Goal: Information Seeking & Learning: Learn about a topic

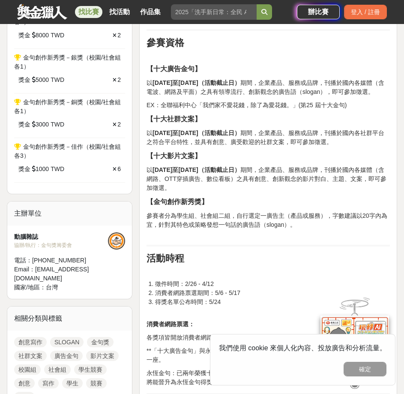
scroll to position [514, 0]
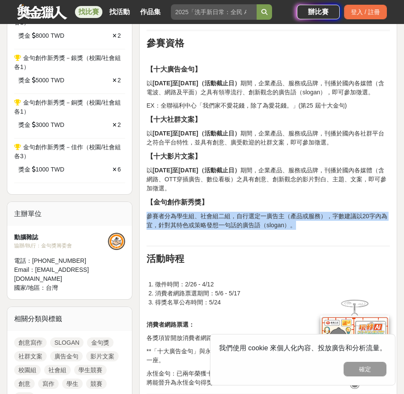
drag, startPoint x: 147, startPoint y: 225, endPoint x: 295, endPoint y: 234, distance: 147.8
click at [295, 234] on p "參賽者分為學生組、社會組二組，自行選定一廣告主（產品或服務），字數建議以20字內為宜，針對其特色或策略發想一句話的廣告語（slogan）。" at bounding box center [269, 225] width 244 height 27
copy p "參賽者分為學生組、社會組二組，自行選定一廣告主（產品或服務），字數建議以20字內為宜，針對其特色或策略發想一句話的廣告語（slogan）。"
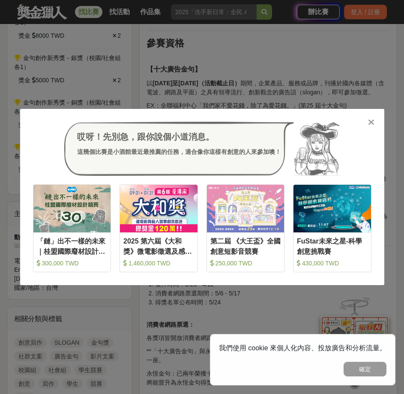
click at [373, 122] on icon at bounding box center [371, 122] width 6 height 9
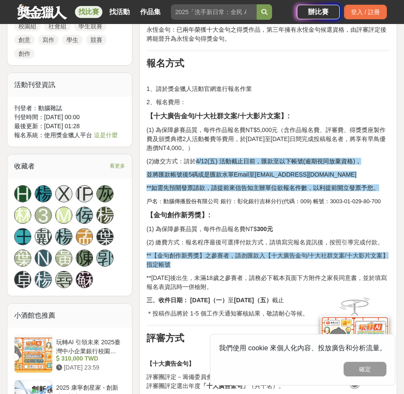
scroll to position [901, 0]
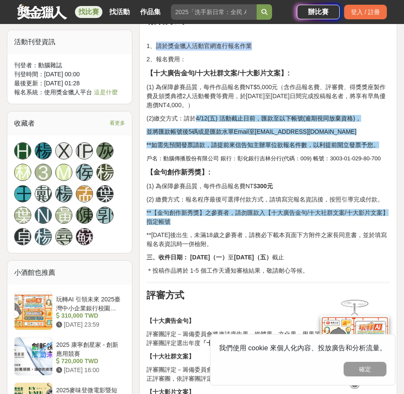
drag, startPoint x: 157, startPoint y: 54, endPoint x: 250, endPoint y: 58, distance: 93.1
click at [250, 51] on p "1、請於獎金獵人活動官網進行報名作業" at bounding box center [269, 46] width 244 height 9
copy p "請於獎金獵人活動官網進行報名作業"
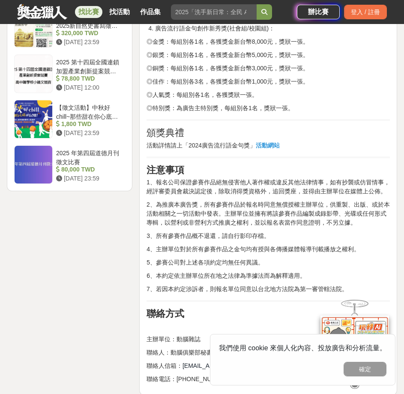
scroll to position [1548, 0]
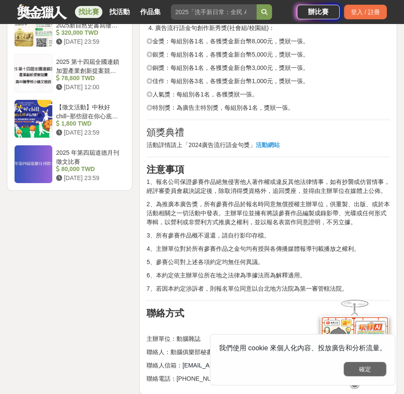
click at [346, 364] on button "確定" at bounding box center [365, 369] width 43 height 15
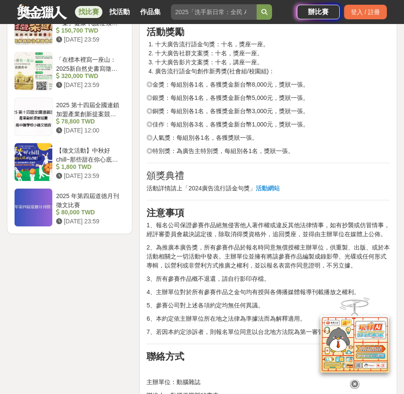
scroll to position [1505, 0]
click at [268, 191] on strong "活動網站" at bounding box center [268, 187] width 24 height 7
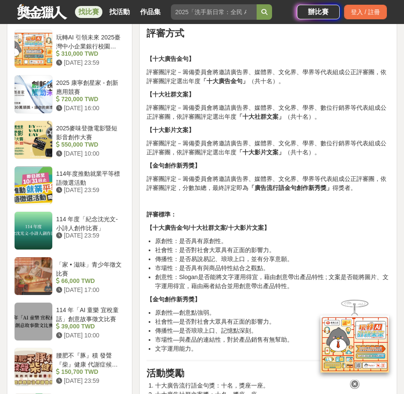
scroll to position [1206, 0]
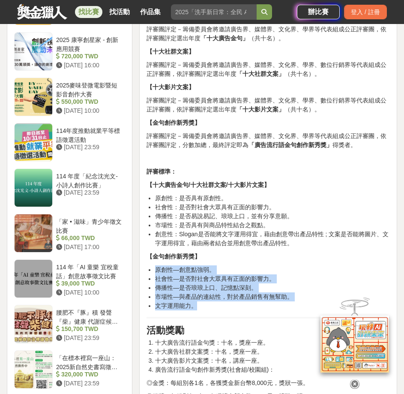
drag, startPoint x: 156, startPoint y: 279, endPoint x: 196, endPoint y: 313, distance: 52.3
click at [196, 310] on ul "原創性—創意點強弱。 社會性—是否對社會大眾具有正面的影響力。 傳播性—是否琅琅上口、記憶點深刻。 市場性—與產品的連結性，對於產品銷售有無幫助。 文字運用能…" at bounding box center [269, 287] width 244 height 45
copy ul "原創性—創意點強弱。 社會性—是否對社會大眾具有正面的影響力。 傳播性—是否琅琅上口、記憶點深刻。 市場性—與產品的連結性，對於產品銷售有無幫助。 文字運用能…"
drag, startPoint x: 179, startPoint y: 319, endPoint x: 178, endPoint y: 314, distance: 4.8
click at [179, 310] on li "文字運用能力。" at bounding box center [272, 305] width 235 height 9
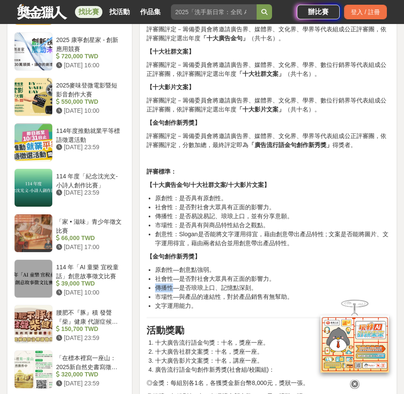
drag, startPoint x: 158, startPoint y: 298, endPoint x: 172, endPoint y: 300, distance: 14.7
click at [172, 292] on li "傳播性—是否琅琅上口、記憶點深刻。" at bounding box center [272, 287] width 235 height 9
copy li "傳播性"
drag, startPoint x: 157, startPoint y: 314, endPoint x: 191, endPoint y: 316, distance: 34.3
click at [191, 310] on li "文字運用能力。" at bounding box center [272, 305] width 235 height 9
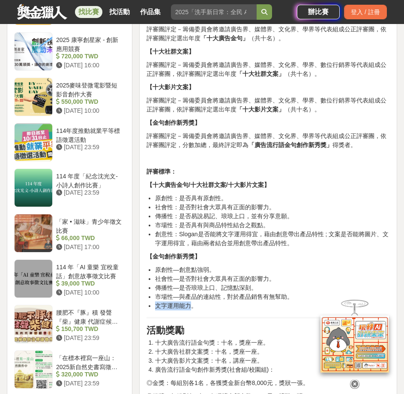
copy li "文字運用能力"
drag, startPoint x: 180, startPoint y: 298, endPoint x: 255, endPoint y: 301, distance: 74.2
click at [255, 292] on li "傳播性—是否琅琅上口、記憶點深刻。" at bounding box center [272, 287] width 235 height 9
copy li "是否琅琅上口、記憶點深刻。"
click at [235, 283] on li "社會性—是否對社會大眾具有正面的影響力。" at bounding box center [272, 278] width 235 height 9
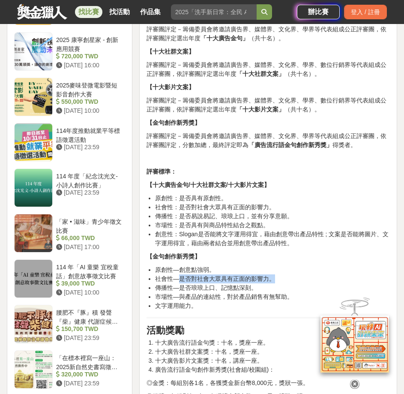
drag, startPoint x: 180, startPoint y: 287, endPoint x: 273, endPoint y: 289, distance: 93.0
click at [273, 283] on li "社會性—是否對社會大眾具有正面的影響力。" at bounding box center [272, 278] width 235 height 9
copy li "是否對社會大眾具有正面的影響力。"
drag, startPoint x: 180, startPoint y: 278, endPoint x: 214, endPoint y: 279, distance: 33.0
click at [214, 274] on li "原創性—創意點強弱。" at bounding box center [272, 269] width 235 height 9
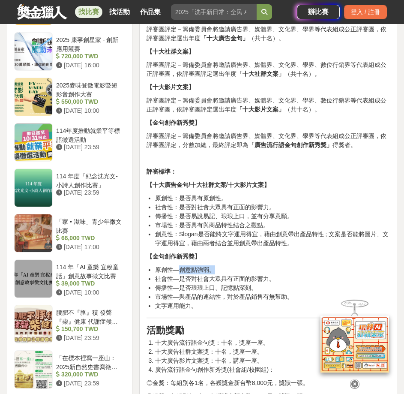
copy li "創意點強弱。"
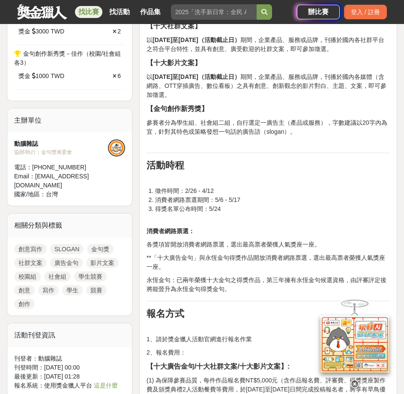
scroll to position [607, 0]
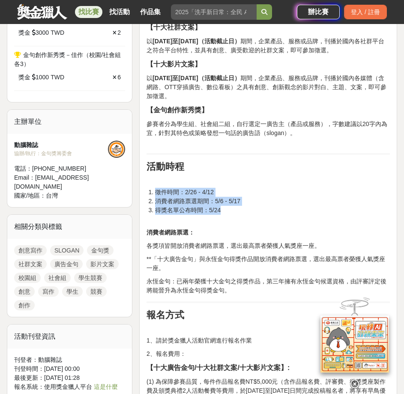
drag, startPoint x: 224, startPoint y: 221, endPoint x: 158, endPoint y: 204, distance: 68.6
click at [158, 204] on ol "徵件時間：2/26 - 4/12 消費者網路票選期間：5/6 - 5/17 得獎名單公布時間：5/24" at bounding box center [269, 206] width 244 height 36
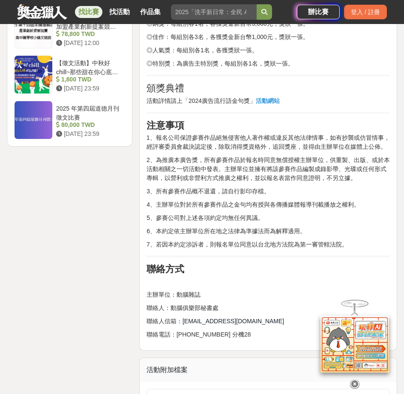
scroll to position [1593, 0]
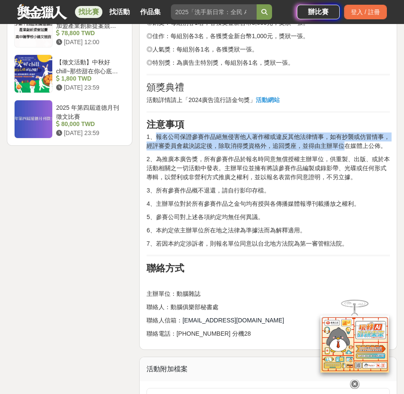
drag, startPoint x: 157, startPoint y: 145, endPoint x: 344, endPoint y: 157, distance: 187.3
click at [344, 149] on span "1、報名公司保證參賽作品絕無侵害他人著作權或違反其他法律情事，如有抄襲或仿冒情事，經評審委員會裁決認定後，除取消得獎資格外，追回獎座，並得由主辦單位在媒體上公…" at bounding box center [269, 141] width 244 height 16
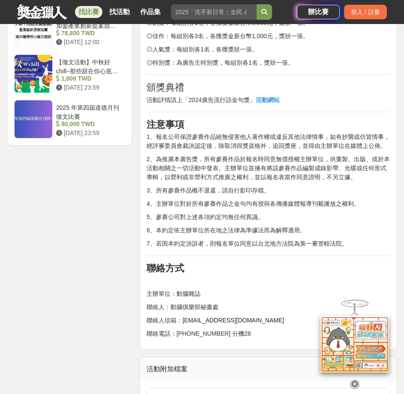
click at [169, 167] on span "2、為推廣本廣告獎，所有參賽作品於報名時同意無償授權主辦單位，供重製、出版、或於本活動相關之一切活動中發表。主辦單位並擁有將該參賽作品編製成錄影帶、光碟或任何…" at bounding box center [269, 168] width 244 height 25
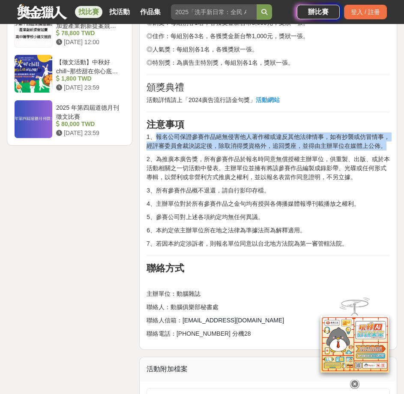
drag, startPoint x: 157, startPoint y: 147, endPoint x: 390, endPoint y: 158, distance: 233.5
copy span "報名公司保證參賽作品絕無侵害他人著作權或違反其他法律情事，如有抄襲或仿冒情事，經評審委員會裁決認定後，除取消得獎資格外，追回獎座，並得由主辦單位在媒體上公佈。"
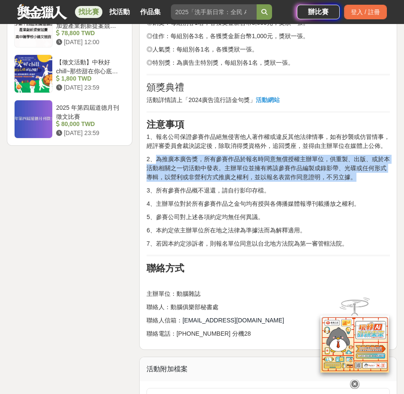
drag, startPoint x: 157, startPoint y: 168, endPoint x: 356, endPoint y: 188, distance: 200.0
click at [356, 180] on span "2、為推廣本廣告獎，所有參賽作品於報名時同意無償授權主辦單位，供重製、出版、或於本活動相關之一切活動中發表。主辦單位並擁有將該參賽作品編製成錄影帶、光碟或任何…" at bounding box center [269, 168] width 244 height 25
copy span "為推廣本廣告獎，所有參賽作品於報名時同意無償授權主辦單位，供重製、出版、或於本活動相關之一切活動中發表。主辦單位並擁有將該參賽作品編製成錄影帶、光碟或任何形式…"
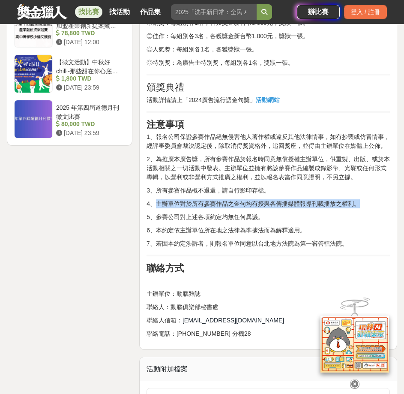
drag, startPoint x: 156, startPoint y: 214, endPoint x: 358, endPoint y: 214, distance: 201.1
click at [358, 207] on span "4、主辦單位對於所有參賽作品之金句均有授與各傳播媒體報導刊載播放之權利。" at bounding box center [254, 203] width 214 height 7
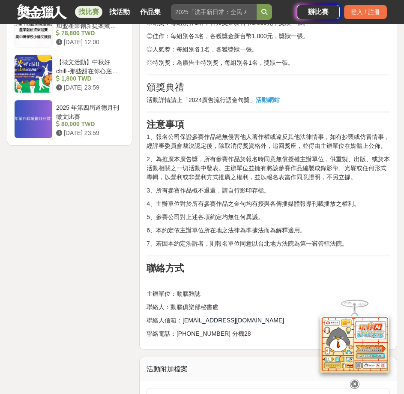
click at [217, 220] on span "5、參賽公司對上述各項約定均無任何異議。" at bounding box center [205, 217] width 117 height 7
click at [157, 220] on span "5、參賽公司對上述各項約定均無任何異議。" at bounding box center [205, 217] width 117 height 7
drag, startPoint x: 161, startPoint y: 226, endPoint x: 224, endPoint y: 234, distance: 63.5
click at [267, 222] on p "5、參賽公司對上述各項約定均無任何異議。" at bounding box center [269, 217] width 244 height 9
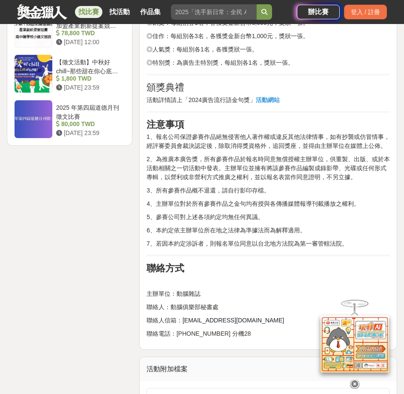
click at [162, 234] on span "6、本約定依主辦單位所在地之法律為準據法而為解釋適用。" at bounding box center [226, 230] width 159 height 7
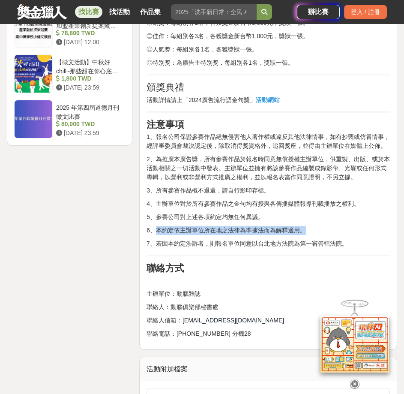
drag, startPoint x: 157, startPoint y: 239, endPoint x: 308, endPoint y: 244, distance: 151.4
click at [308, 235] on p "6、本約定依主辦單位所在地之法律為準據法而為解釋適用。" at bounding box center [269, 230] width 244 height 9
drag, startPoint x: 214, startPoint y: 243, endPoint x: 185, endPoint y: 257, distance: 32.8
click at [214, 235] on p "6、本約定依主辦單位所在地之法律為準據法而為解釋適用。" at bounding box center [269, 230] width 244 height 9
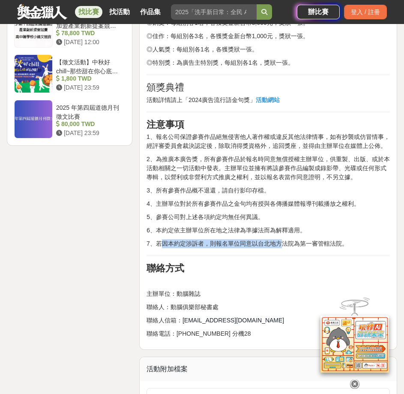
drag, startPoint x: 159, startPoint y: 252, endPoint x: 284, endPoint y: 247, distance: 124.9
drag, startPoint x: 157, startPoint y: 253, endPoint x: 348, endPoint y: 255, distance: 191.2
click at [348, 248] on p "7、若因本約定涉訴者，則報名單位同意以台北地方法院為第一審管轄法院。" at bounding box center [269, 243] width 244 height 9
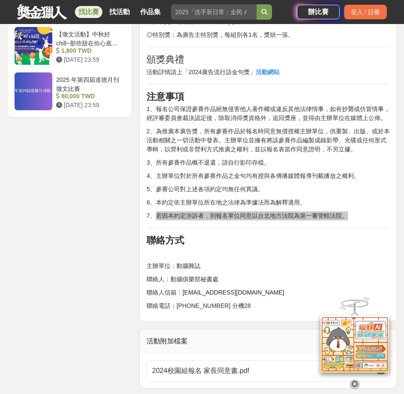
scroll to position [1636, 0]
